Goal: Information Seeking & Learning: Learn about a topic

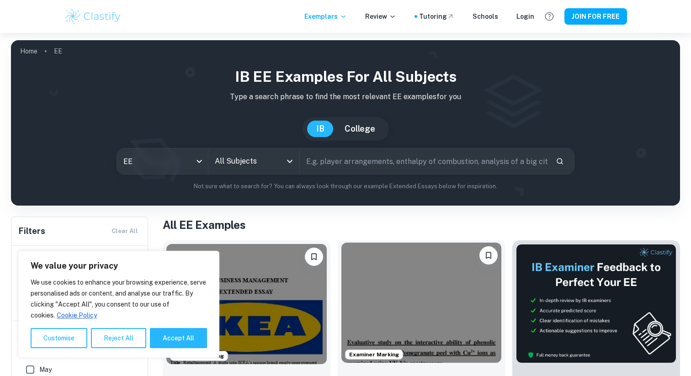
scroll to position [169, 0]
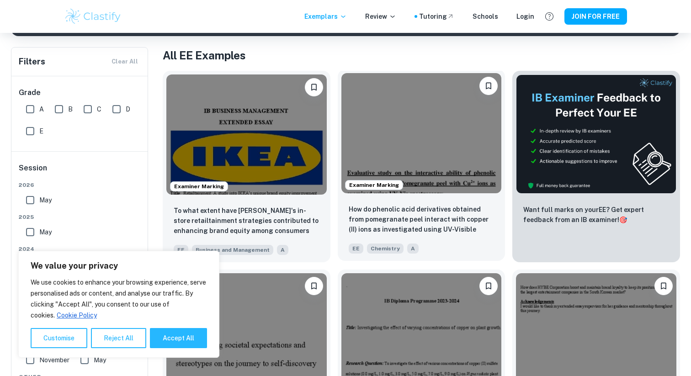
click at [384, 125] on img at bounding box center [421, 133] width 160 height 120
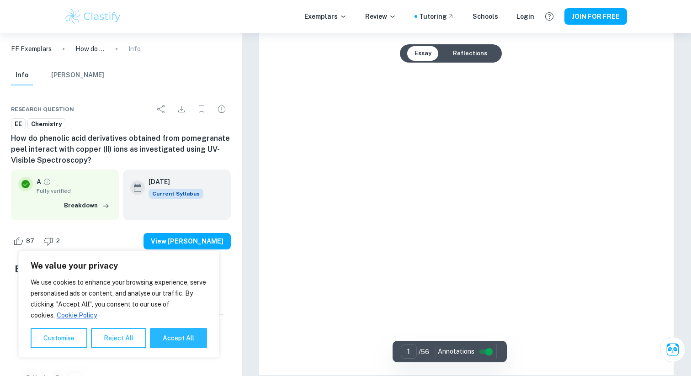
scroll to position [259, 0]
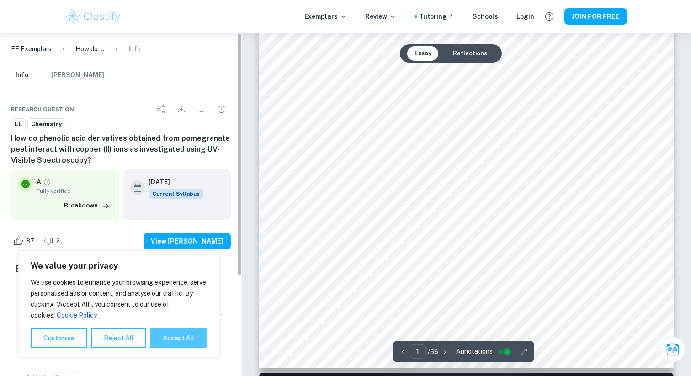
click at [198, 338] on button "Accept All" at bounding box center [178, 338] width 57 height 20
checkbox input "true"
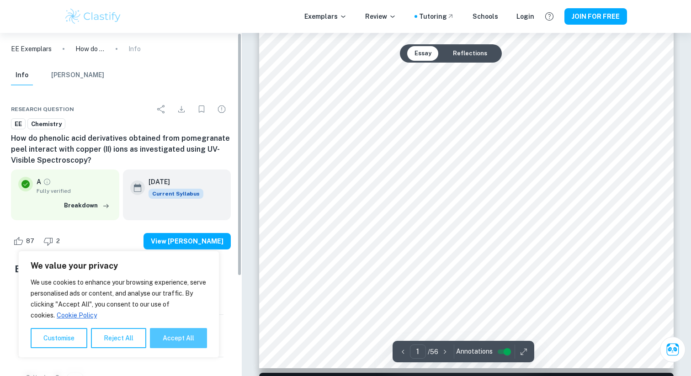
checkbox input "true"
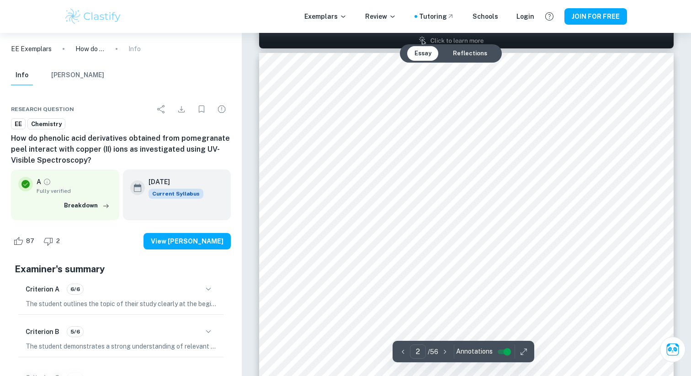
scroll to position [1083, 0]
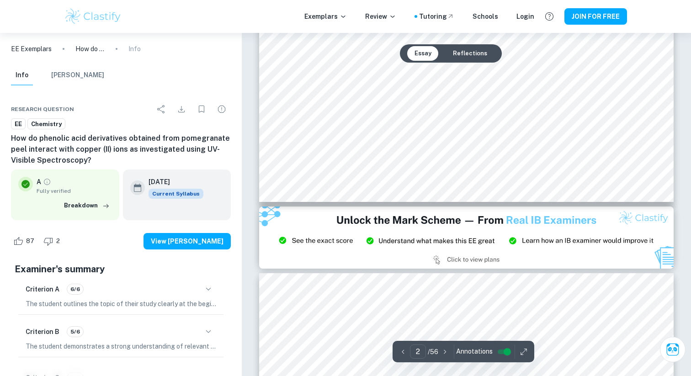
click at [445, 354] on icon "button" at bounding box center [444, 351] width 9 height 9
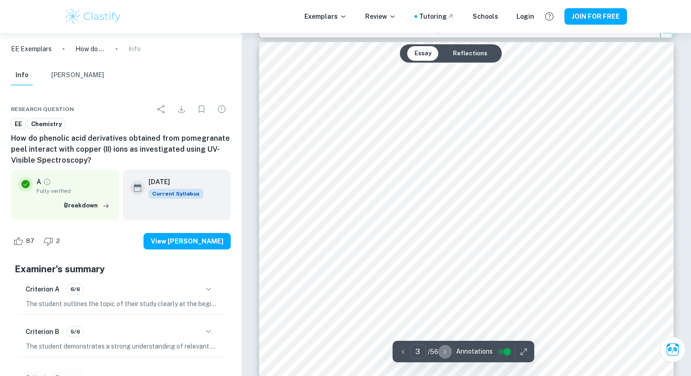
click at [445, 354] on icon "button" at bounding box center [444, 351] width 9 height 9
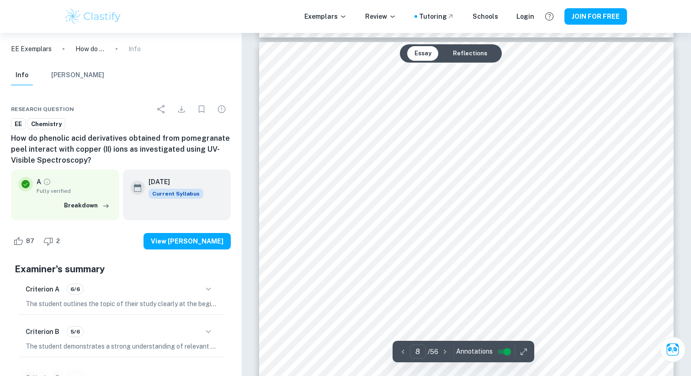
click at [445, 354] on icon "button" at bounding box center [444, 351] width 9 height 9
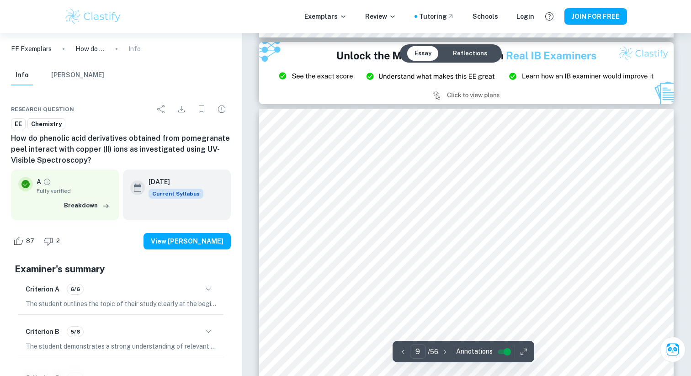
click at [445, 354] on icon "button" at bounding box center [444, 351] width 9 height 9
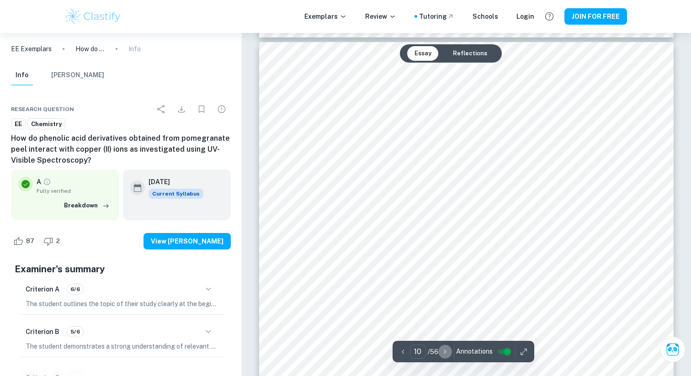
click at [445, 354] on icon "button" at bounding box center [444, 351] width 9 height 9
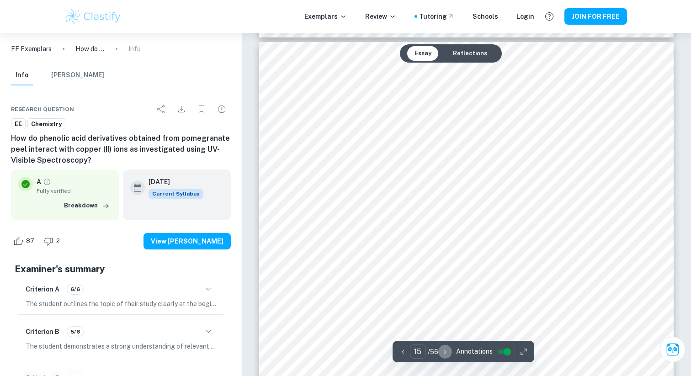
click at [445, 354] on icon "button" at bounding box center [444, 351] width 9 height 9
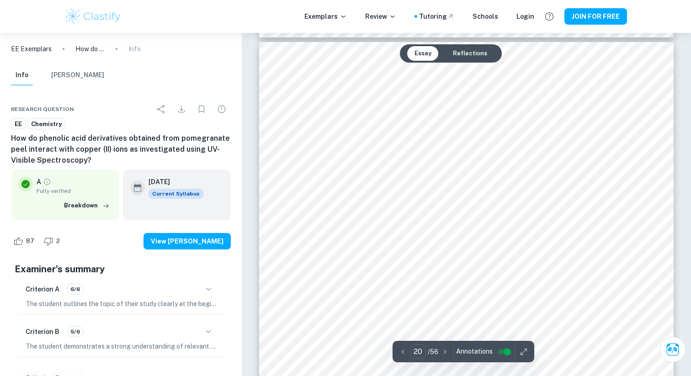
click at [445, 354] on icon "button" at bounding box center [444, 351] width 9 height 9
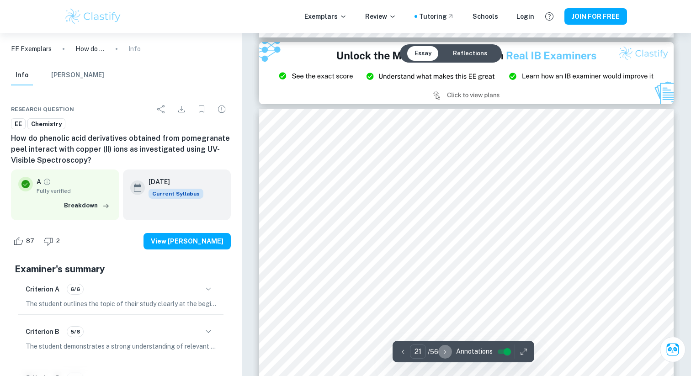
click at [445, 354] on icon "button" at bounding box center [444, 351] width 9 height 9
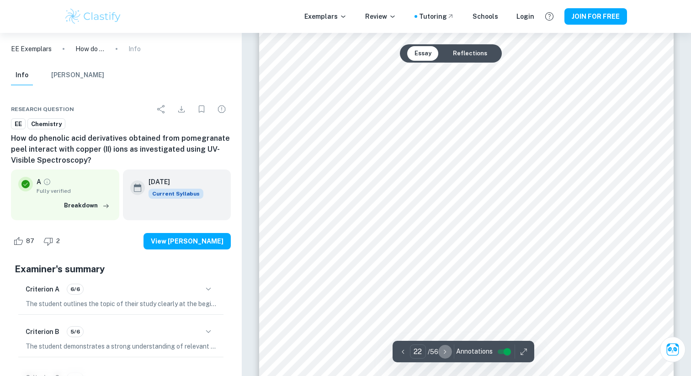
click at [445, 354] on icon "button" at bounding box center [444, 351] width 9 height 9
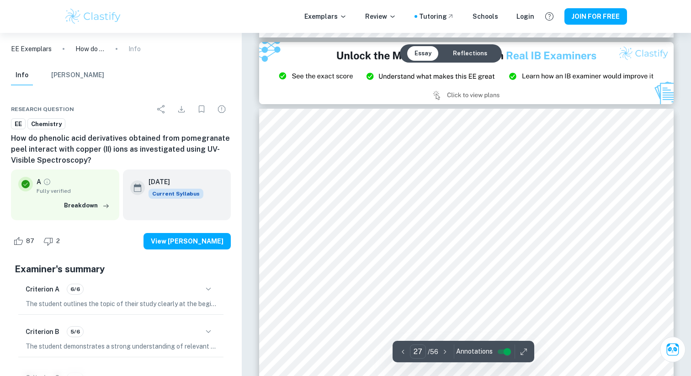
click at [445, 354] on icon "button" at bounding box center [444, 351] width 9 height 9
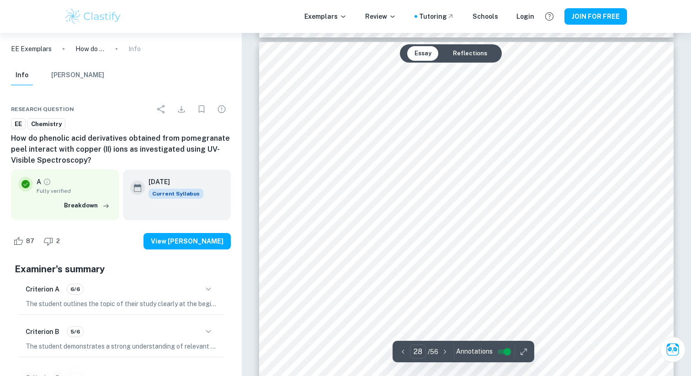
click at [445, 354] on icon "button" at bounding box center [444, 351] width 9 height 9
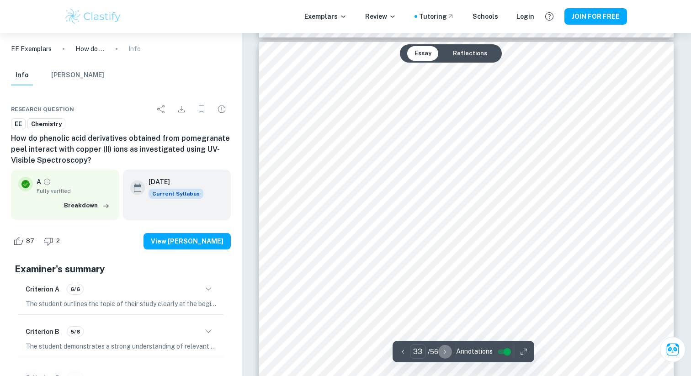
click at [445, 354] on icon "button" at bounding box center [444, 351] width 9 height 9
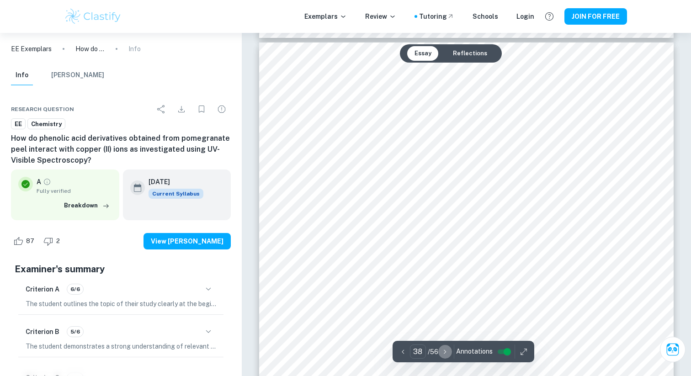
click at [445, 354] on icon "button" at bounding box center [444, 351] width 9 height 9
type input "39"
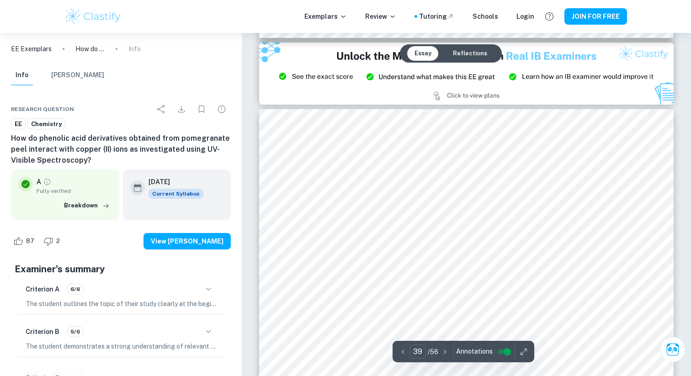
click at [471, 247] on div at bounding box center [462, 259] width 307 height 180
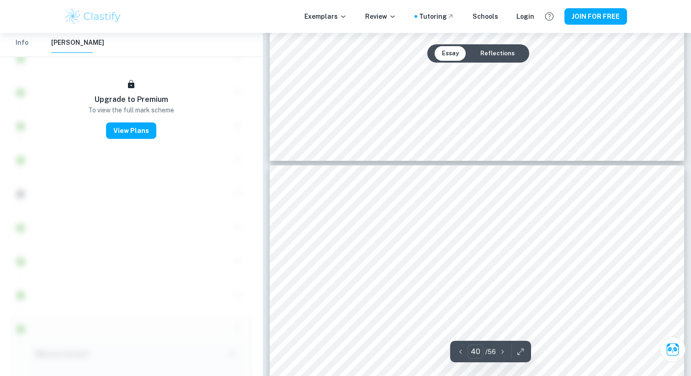
scroll to position [2945, 0]
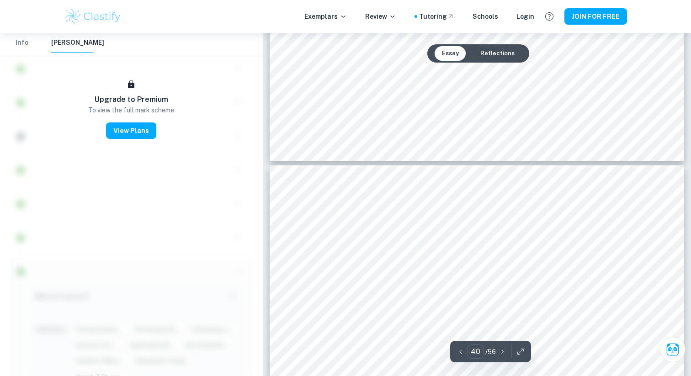
click at [502, 355] on icon "button" at bounding box center [502, 351] width 9 height 9
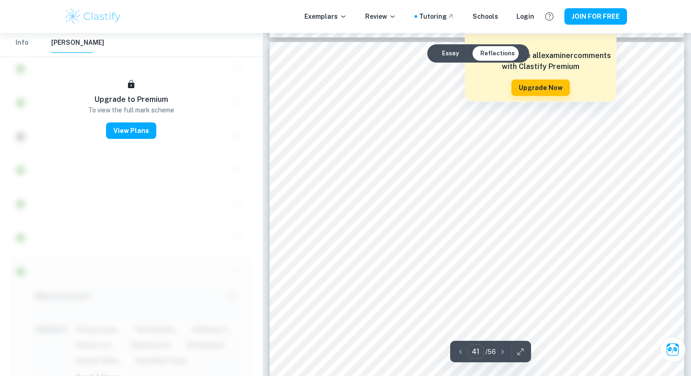
click at [502, 355] on icon "button" at bounding box center [502, 351] width 9 height 9
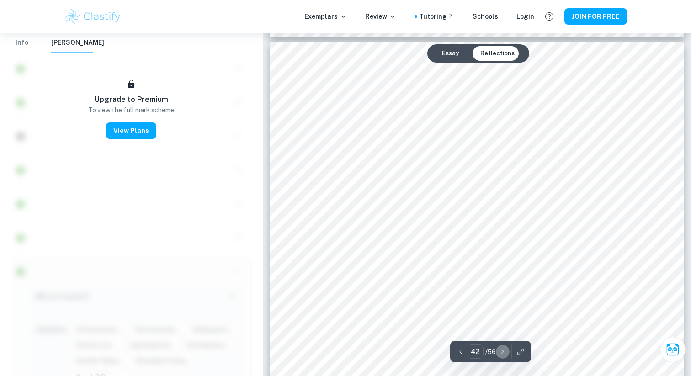
click at [502, 355] on icon "button" at bounding box center [502, 351] width 9 height 9
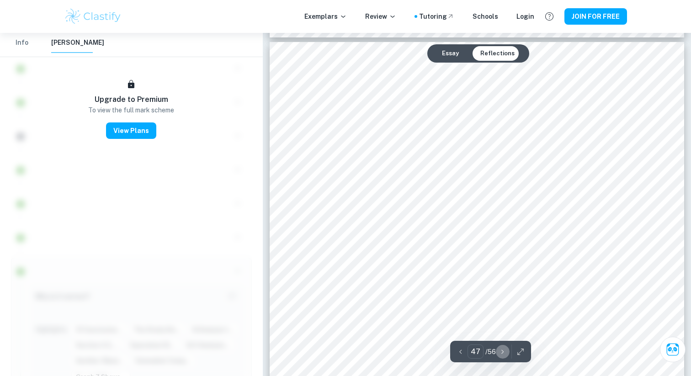
click at [502, 355] on icon "button" at bounding box center [502, 351] width 9 height 9
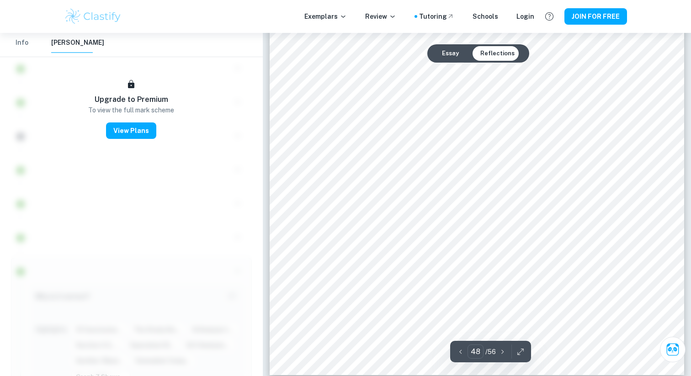
click at [502, 355] on icon "button" at bounding box center [502, 351] width 9 height 9
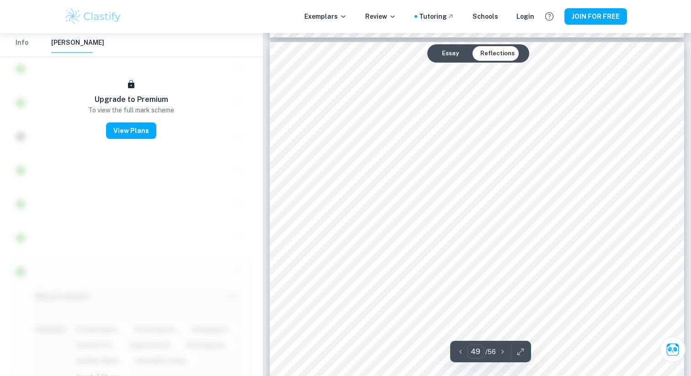
click at [502, 355] on icon "button" at bounding box center [502, 351] width 9 height 9
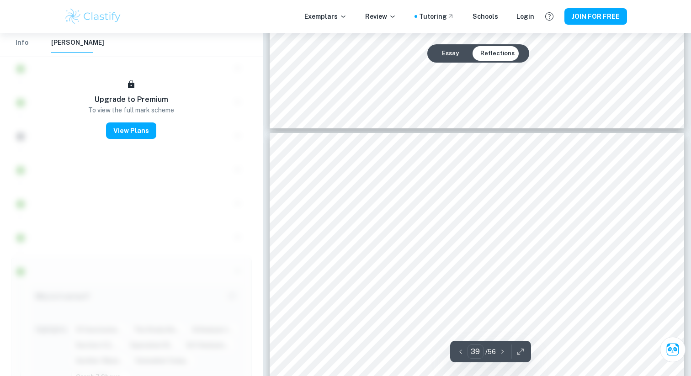
type input "38"
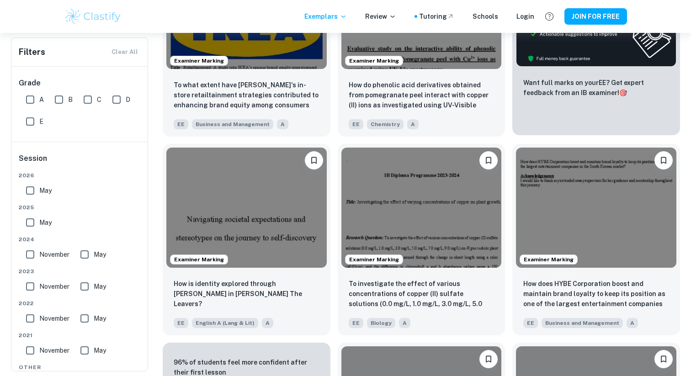
scroll to position [342, 0]
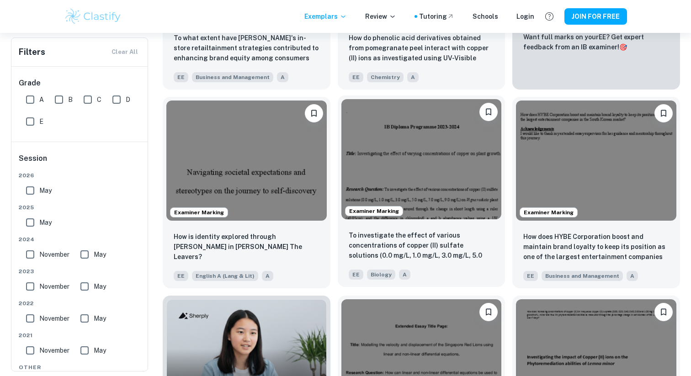
click at [447, 227] on div "To investigate the effect of various concentrations of copper (II) sulfate solu…" at bounding box center [422, 255] width 168 height 64
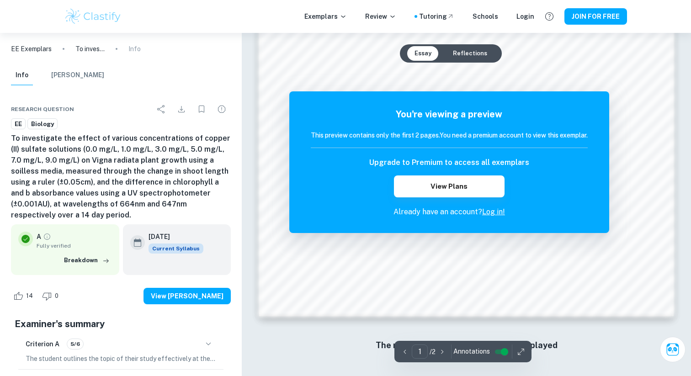
scroll to position [906, 0]
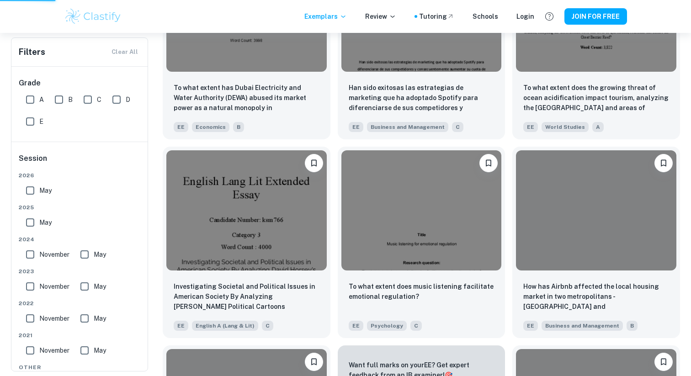
scroll to position [24134, 0]
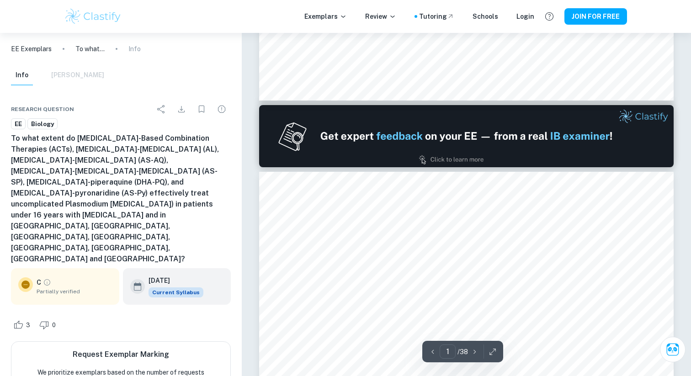
type input "2"
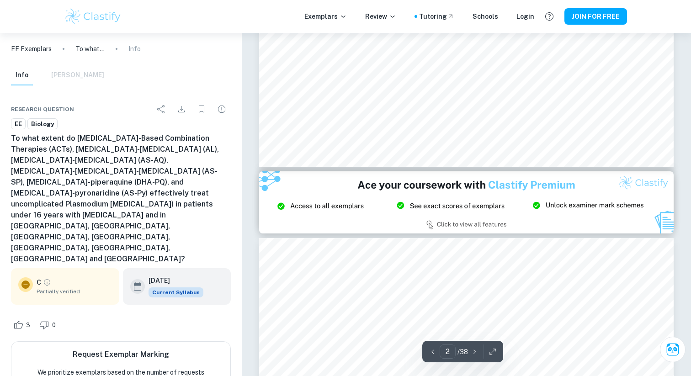
scroll to position [1140, 0]
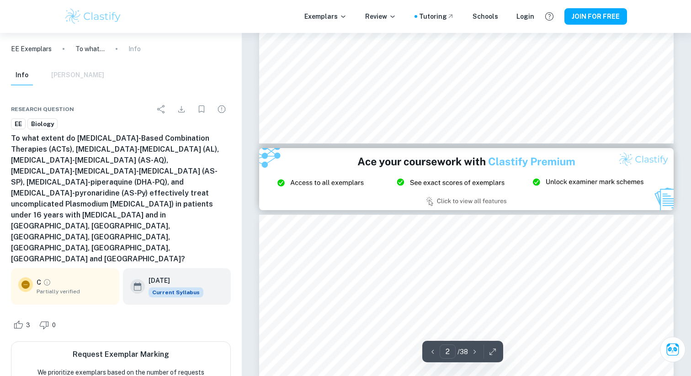
click at [463, 351] on p "/ 38" at bounding box center [462, 352] width 11 height 10
click at [450, 351] on input "2" at bounding box center [447, 351] width 16 height 14
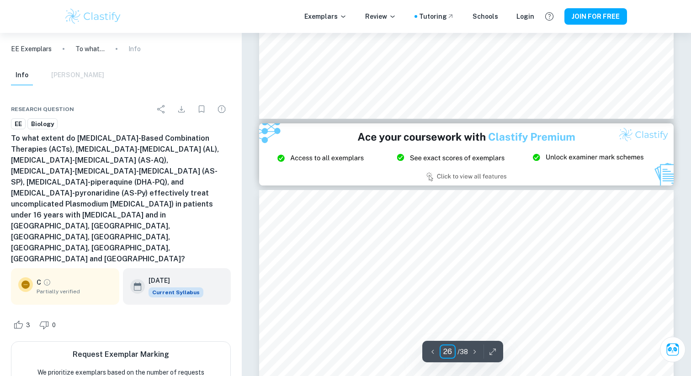
type input "27"
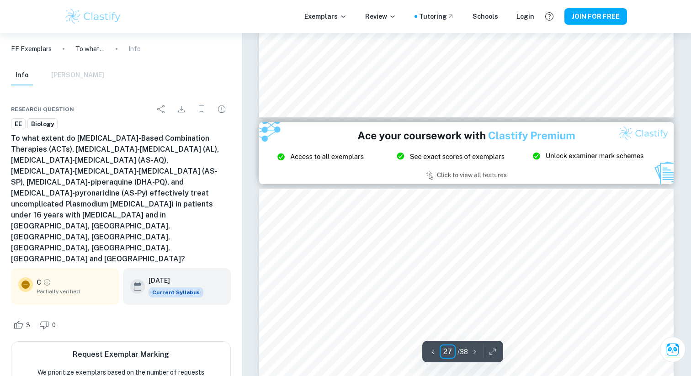
scroll to position [15392, 0]
